Goal: Task Accomplishment & Management: Manage account settings

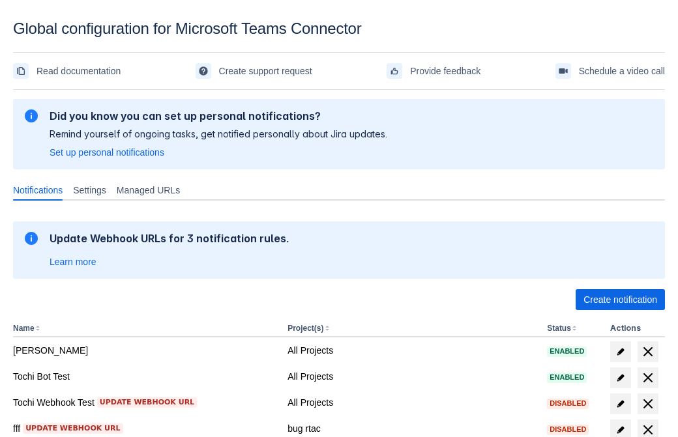
click at [620, 300] on span "Create notification" at bounding box center [620, 299] width 74 height 21
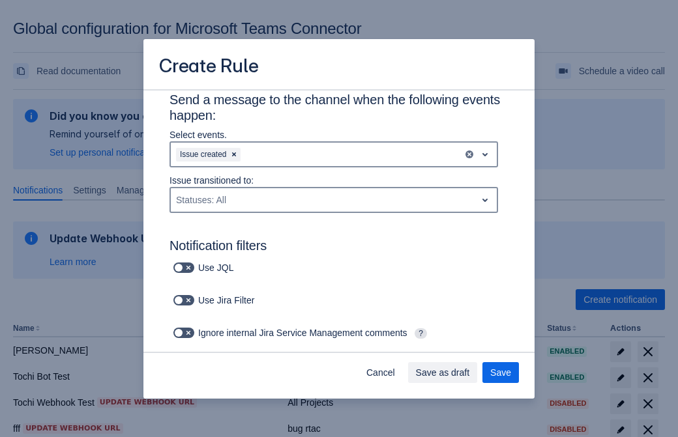
type input "RuleName-756302"
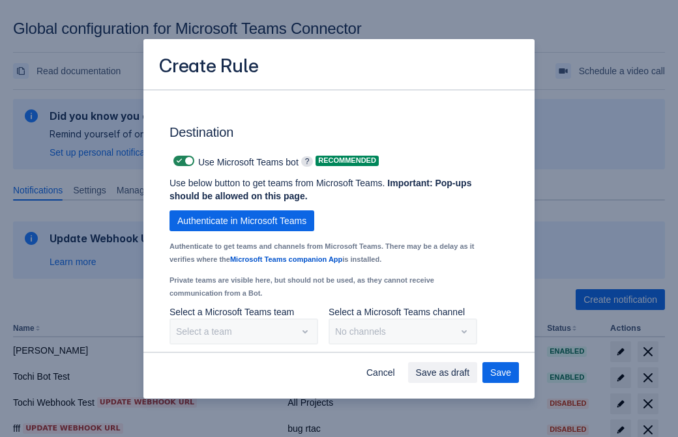
scroll to position [977, 0]
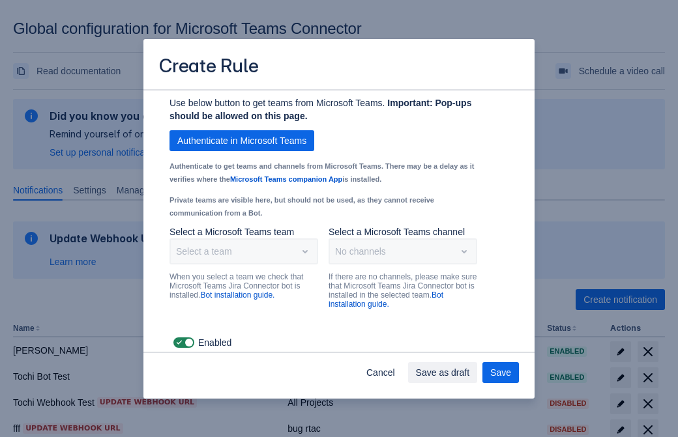
click at [242, 141] on span "Authenticate in Microsoft Teams" at bounding box center [241, 140] width 129 height 21
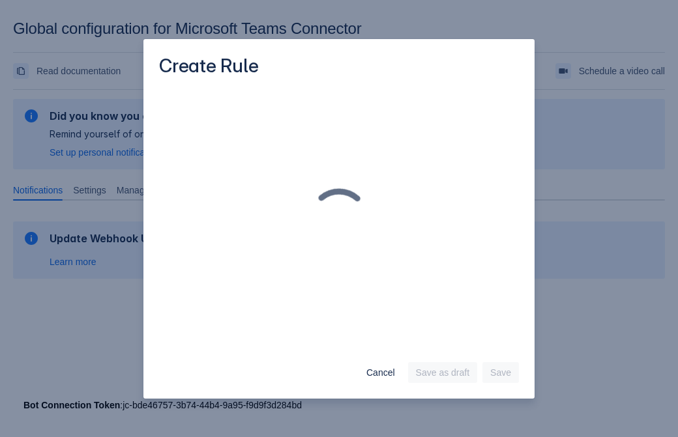
scroll to position [0, 0]
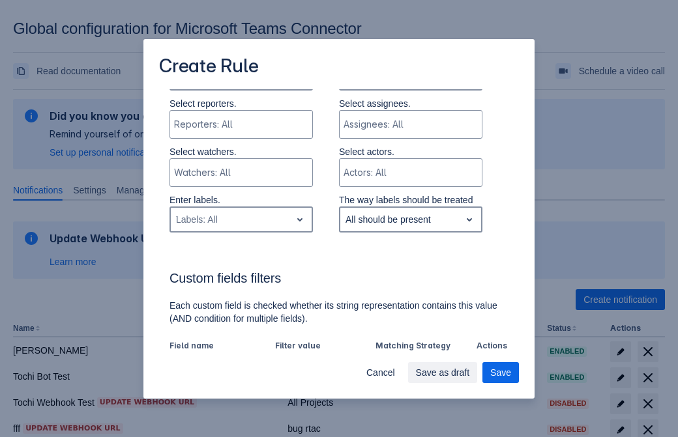
type input "756302_label"
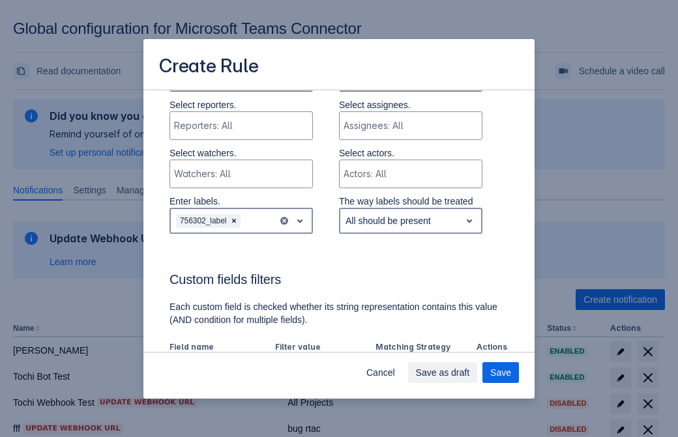
scroll to position [889, 0]
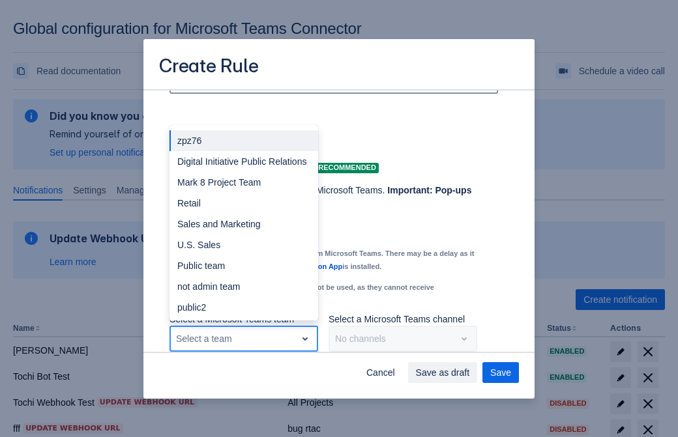
click at [243, 203] on div "Retail" at bounding box center [243, 203] width 149 height 21
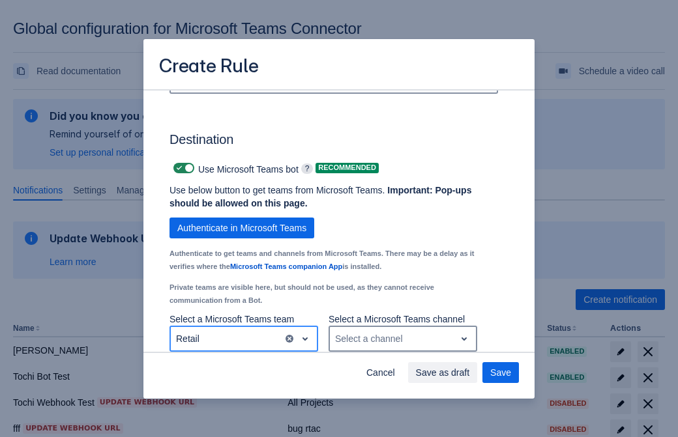
click at [402, 339] on div "Select a channel" at bounding box center [392, 338] width 125 height 21
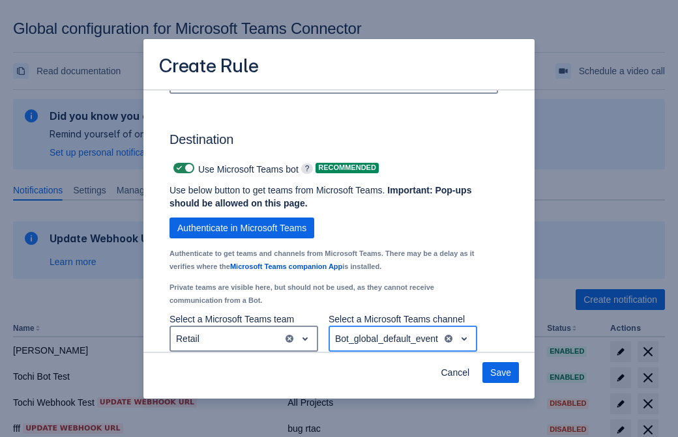
click at [500, 373] on span "Save" at bounding box center [500, 372] width 21 height 21
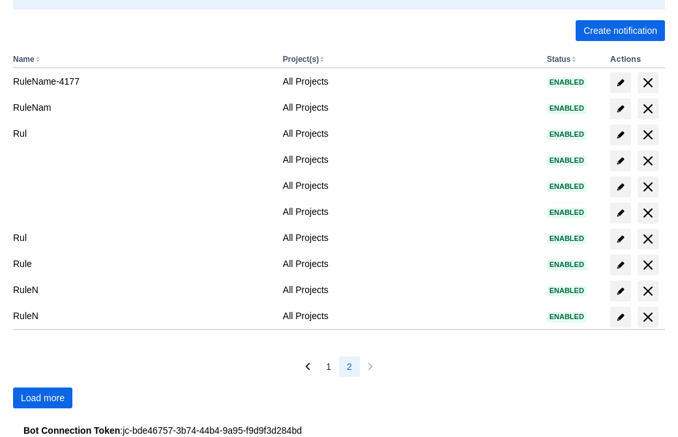
click at [42, 398] on span "Load more" at bounding box center [43, 398] width 44 height 21
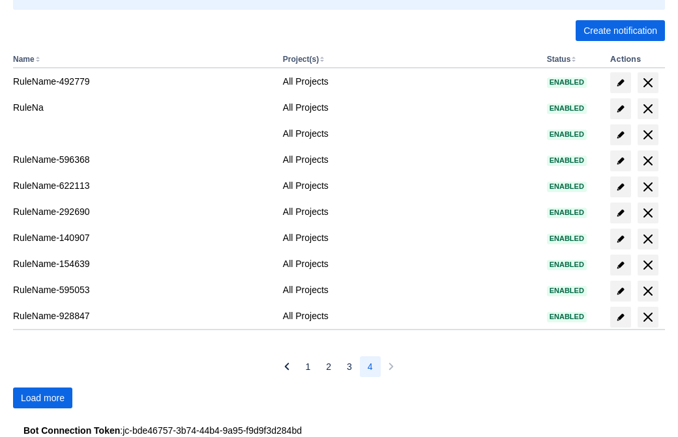
click at [42, 398] on span "Load more" at bounding box center [43, 398] width 44 height 21
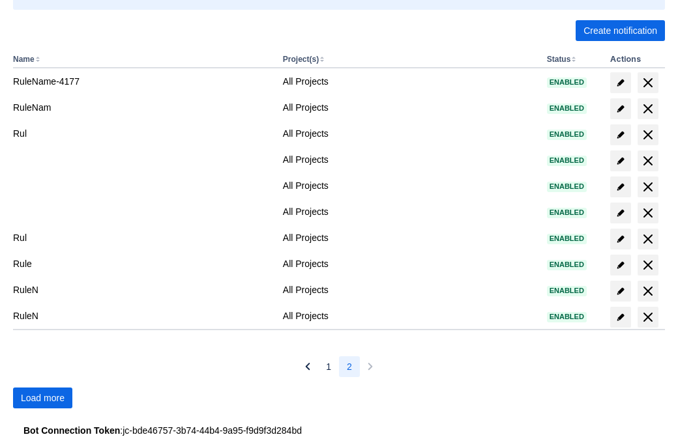
click at [42, 398] on span "Load more" at bounding box center [43, 398] width 44 height 21
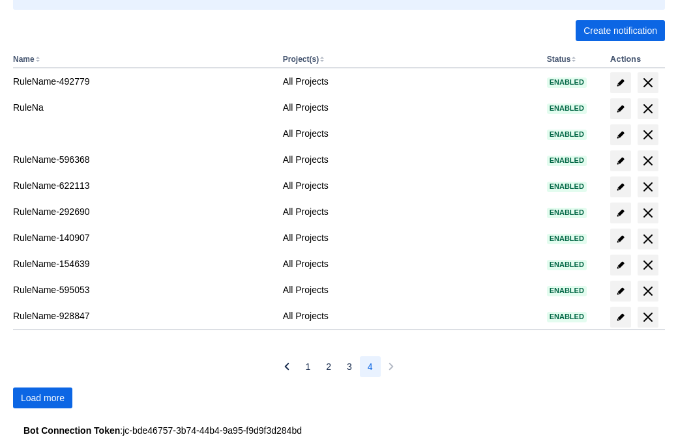
click at [42, 398] on span "Load more" at bounding box center [43, 398] width 44 height 21
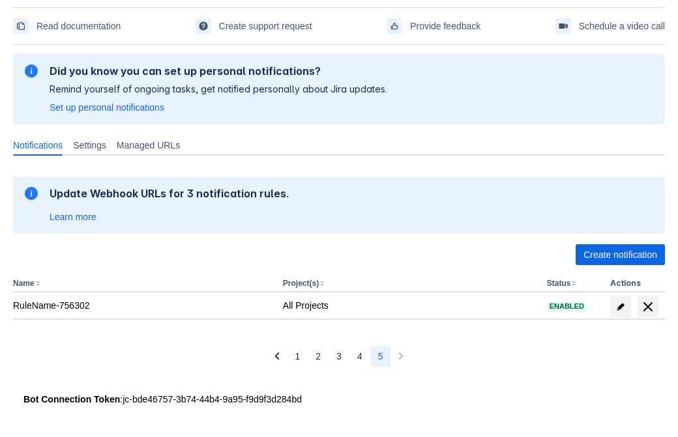
scroll to position [45, 0]
click at [647, 307] on span "delete" at bounding box center [648, 307] width 16 height 16
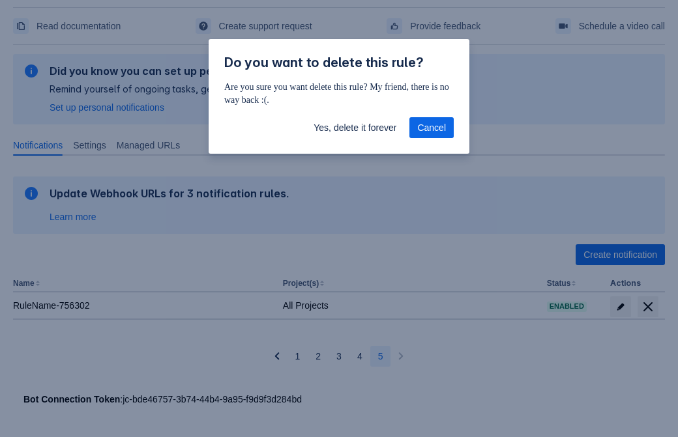
click at [354, 128] on span "Yes, delete it forever" at bounding box center [354, 127] width 83 height 21
